Goal: Find specific page/section: Find specific page/section

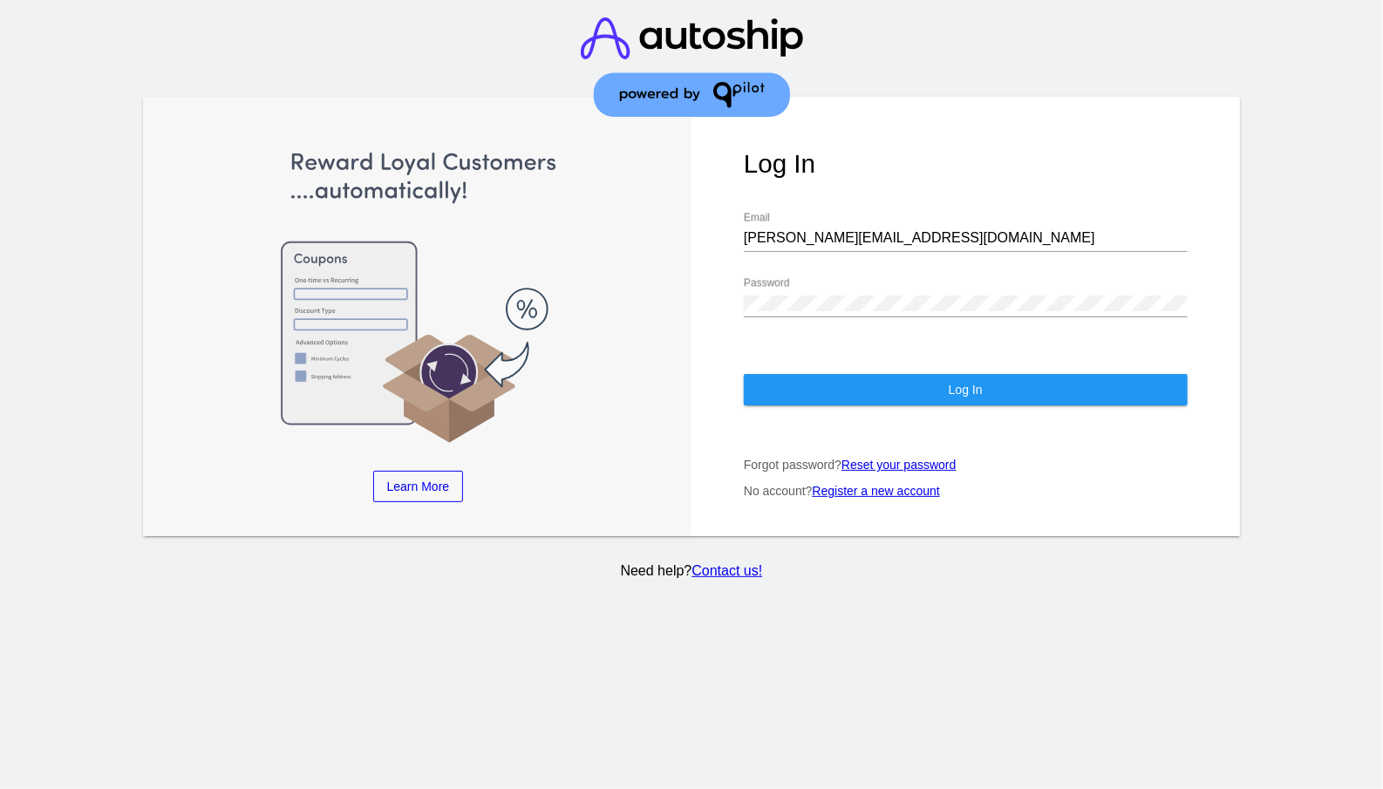
click at [907, 375] on button "Log In" at bounding box center [966, 389] width 444 height 31
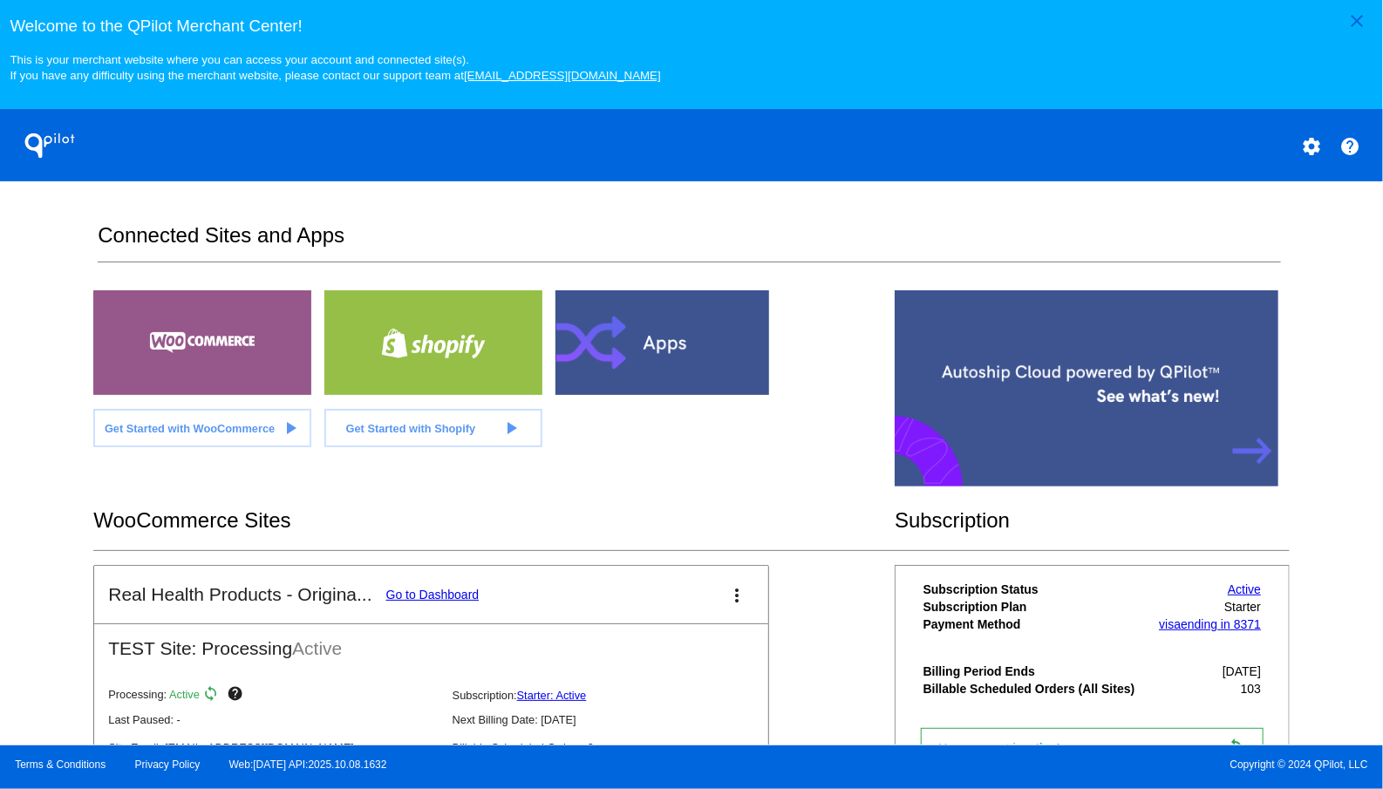
click at [40, 291] on div "close Welcome to the [GEOGRAPHIC_DATA]! This is your merchant website where you…" at bounding box center [691, 373] width 1383 height 746
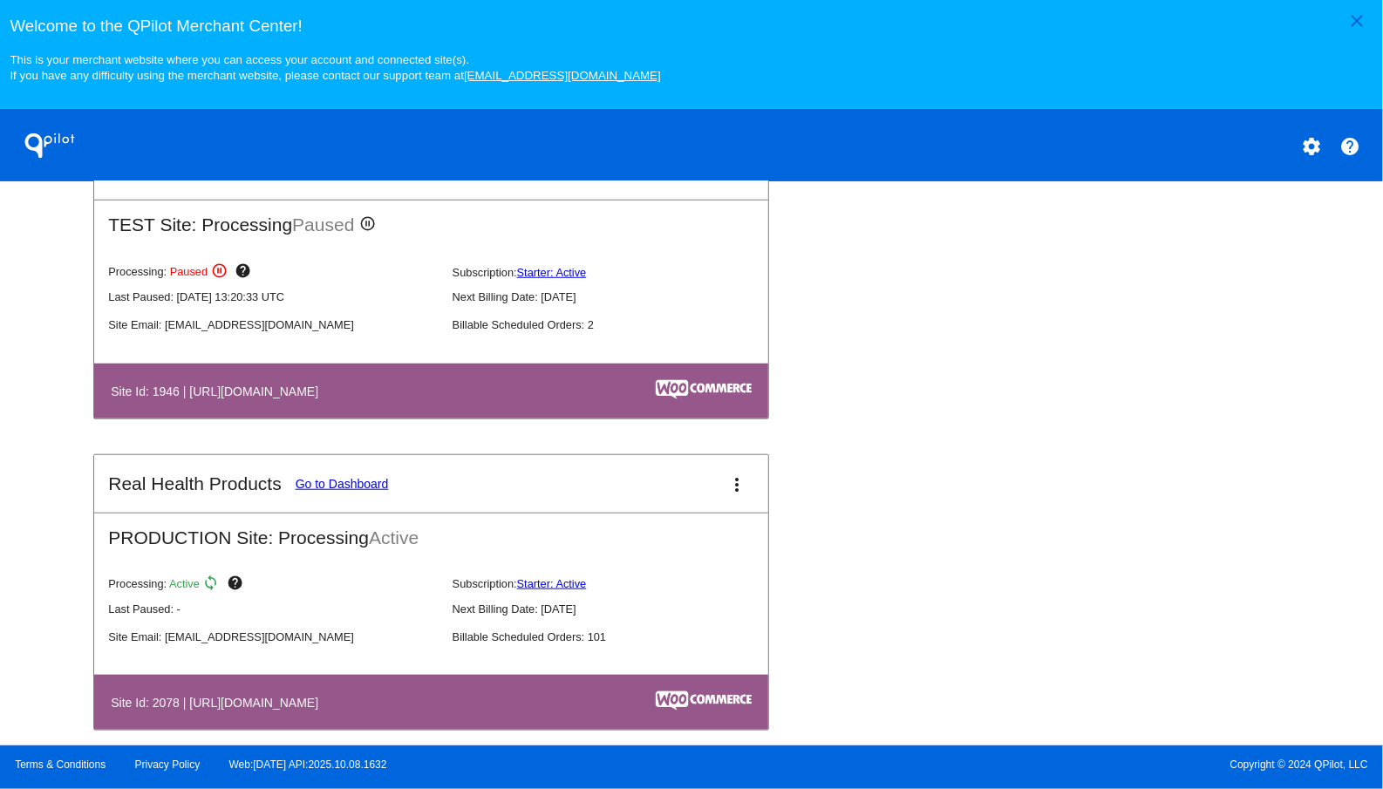
scroll to position [757, 0]
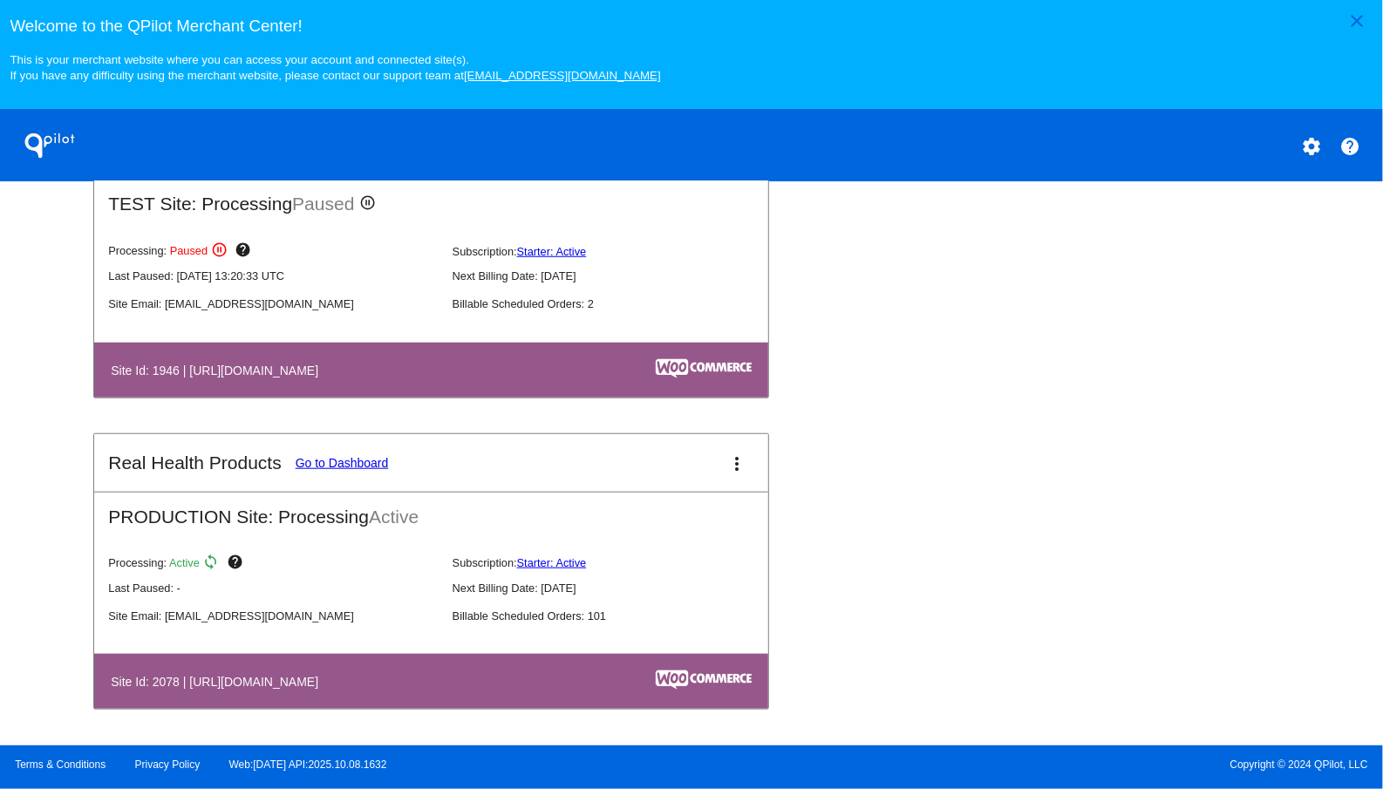
click at [348, 460] on link "Go to Dashboard" at bounding box center [342, 463] width 93 height 14
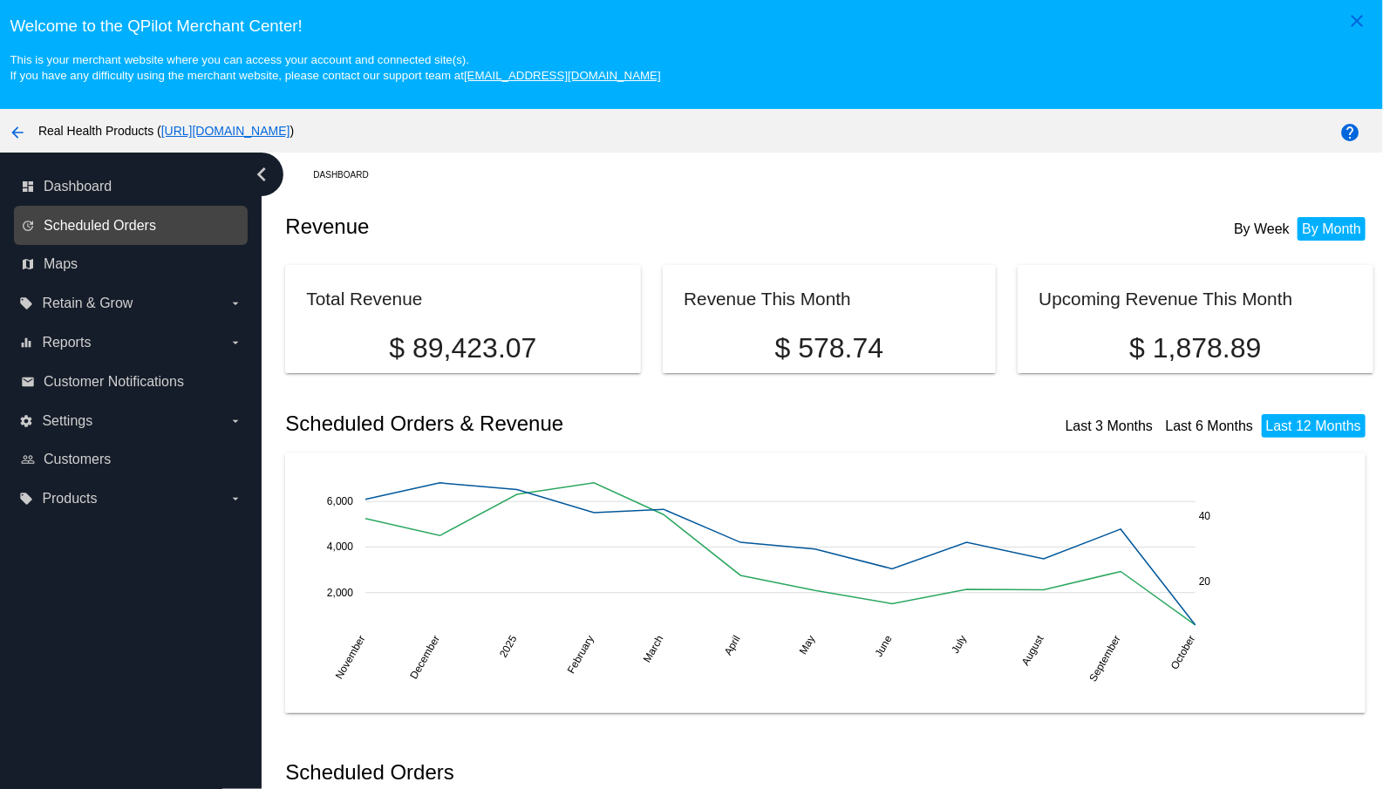
click at [142, 224] on span "Scheduled Orders" at bounding box center [100, 226] width 112 height 16
